Goal: Task Accomplishment & Management: Manage account settings

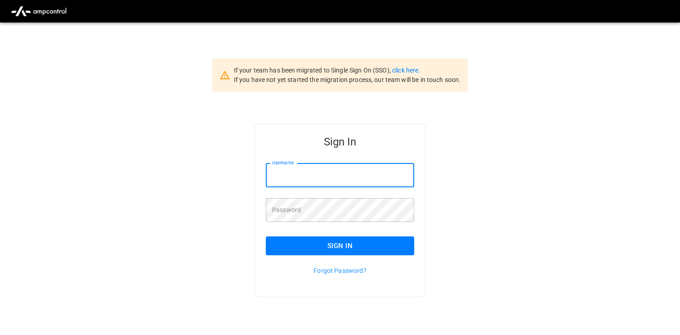
click at [346, 171] on input "Username" at bounding box center [340, 175] width 148 height 24
type input "**********"
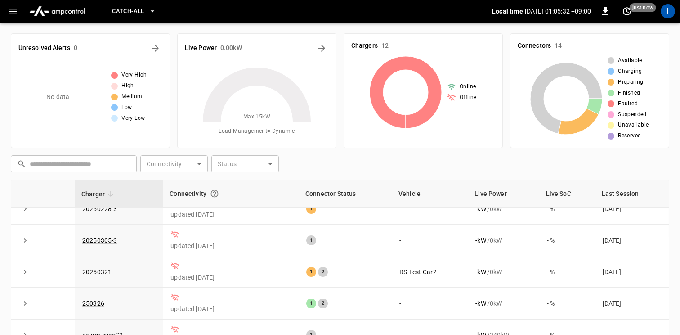
scroll to position [172, 0]
click at [11, 9] on icon "button" at bounding box center [13, 12] width 9 height 6
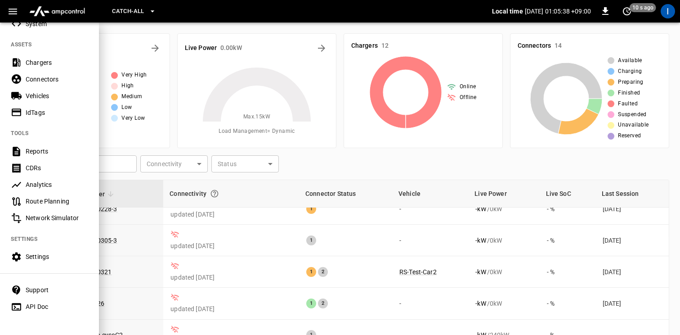
scroll to position [188, 0]
click at [40, 258] on div "Settings" at bounding box center [57, 256] width 63 height 9
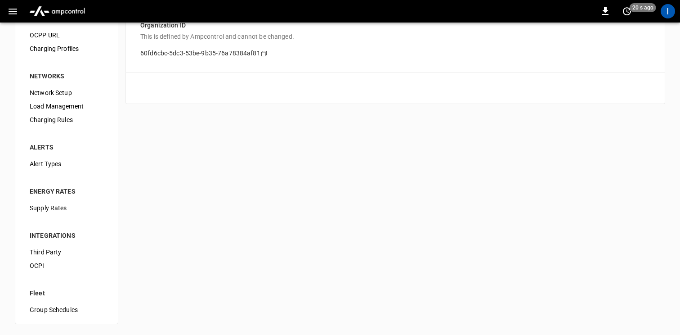
scroll to position [86, 0]
click at [54, 252] on span "Third Party" at bounding box center [67, 251] width 74 height 9
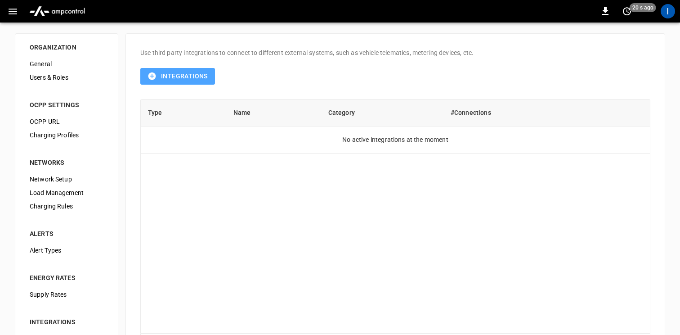
click at [182, 75] on button "Integrations" at bounding box center [177, 76] width 75 height 17
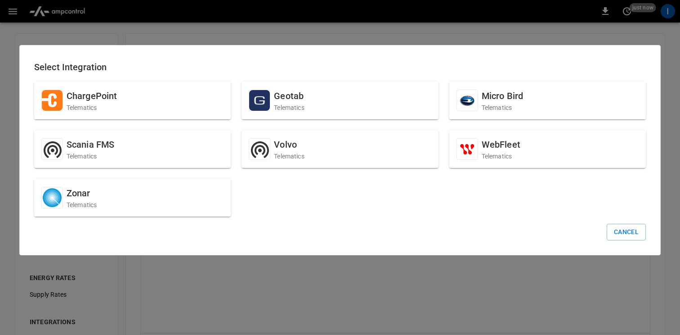
click at [434, 266] on div at bounding box center [340, 167] width 680 height 335
click at [631, 235] on button "Cancel" at bounding box center [626, 232] width 39 height 17
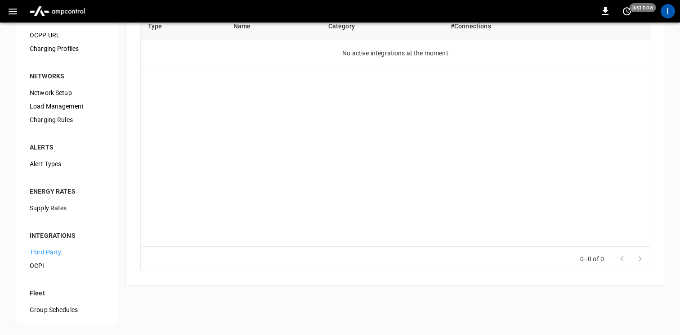
scroll to position [86, 0]
drag, startPoint x: 47, startPoint y: 264, endPoint x: 70, endPoint y: 260, distance: 23.2
click at [48, 264] on span "OCPI" at bounding box center [67, 265] width 74 height 9
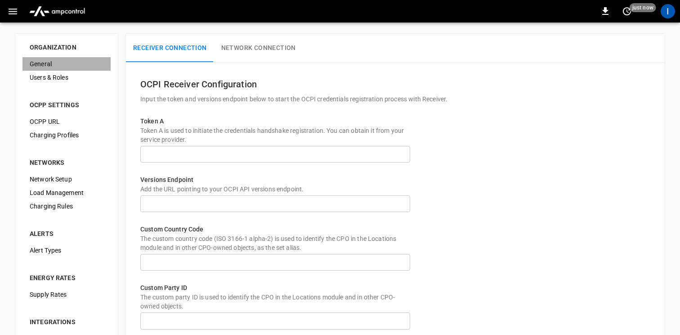
click at [40, 62] on span "General" at bounding box center [67, 63] width 74 height 9
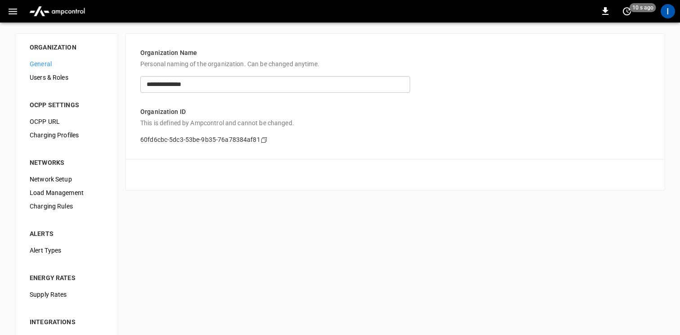
click at [13, 14] on icon "button" at bounding box center [12, 11] width 11 height 11
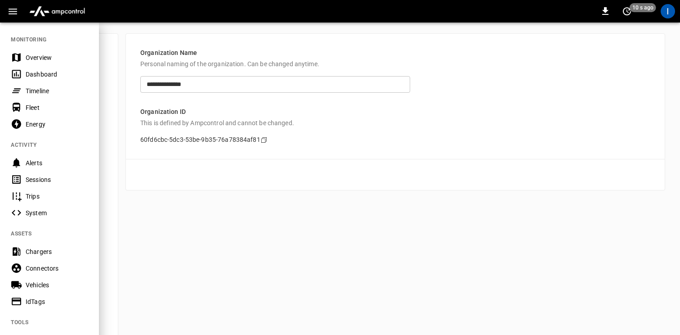
click at [42, 300] on div "IdTags" at bounding box center [57, 301] width 63 height 9
